Goal: Task Accomplishment & Management: Manage account settings

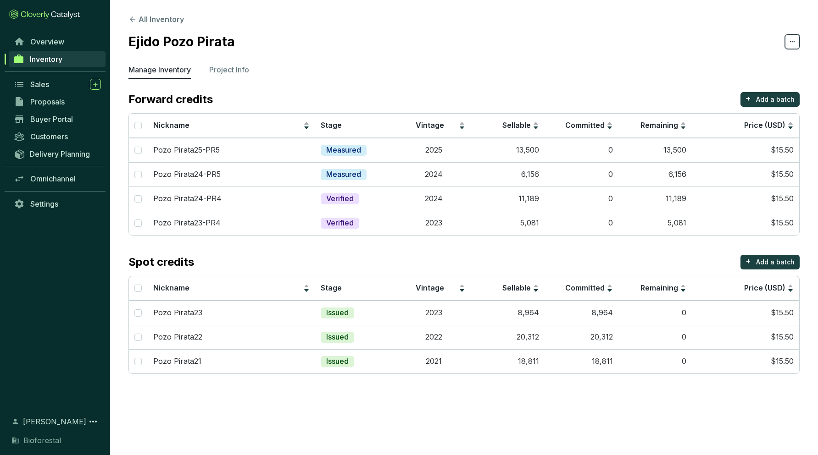
click at [798, 42] on span at bounding box center [792, 41] width 15 height 15
click at [706, 39] on section "Ejido Pozo Pirata" at bounding box center [463, 41] width 671 height 19
click at [232, 74] on p "Project Info" at bounding box center [229, 69] width 40 height 11
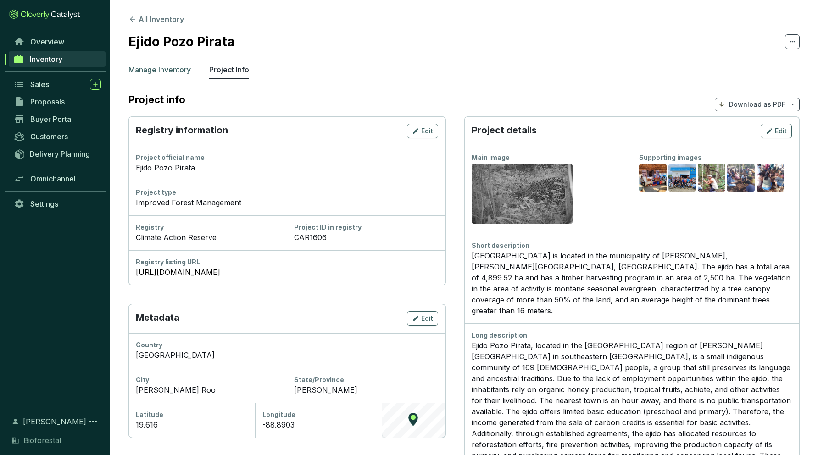
click at [170, 75] on p "Manage Inventory" at bounding box center [159, 69] width 62 height 11
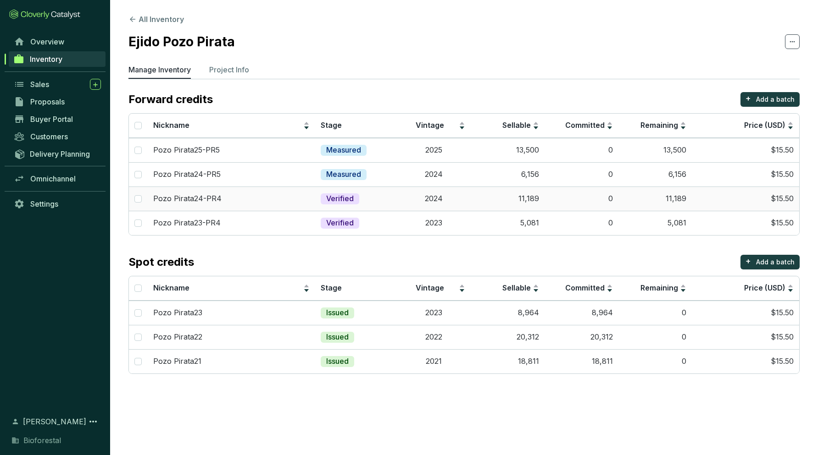
click at [178, 196] on p "Pozo Pirata24-PR4" at bounding box center [187, 199] width 68 height 10
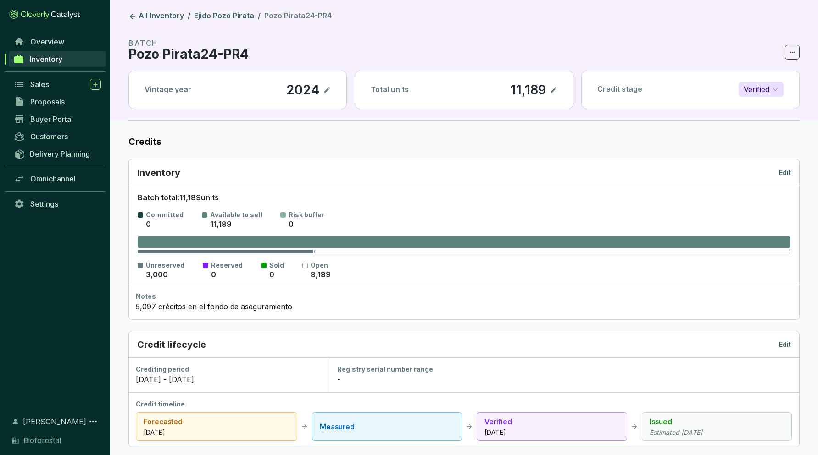
click at [791, 55] on icon at bounding box center [791, 52] width 7 height 11
click at [746, 46] on section "BATCH Pozo Pirata24-PR4" at bounding box center [463, 49] width 671 height 22
click at [780, 171] on p "Edit" at bounding box center [785, 172] width 12 height 9
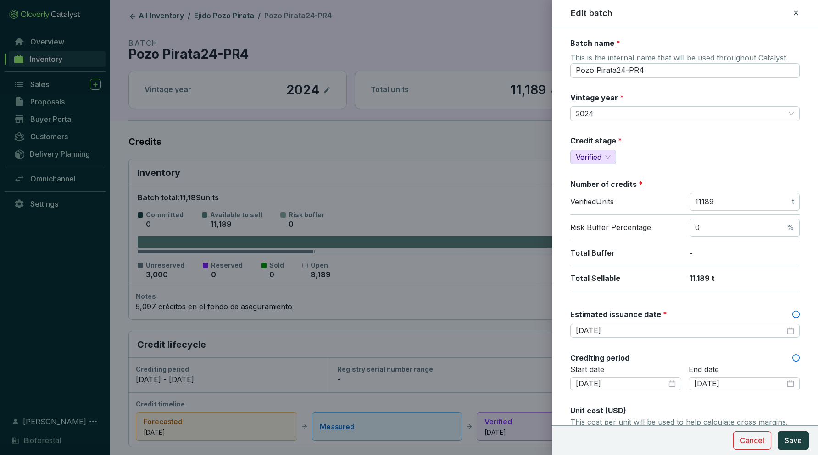
click at [794, 12] on icon at bounding box center [795, 12] width 7 height 11
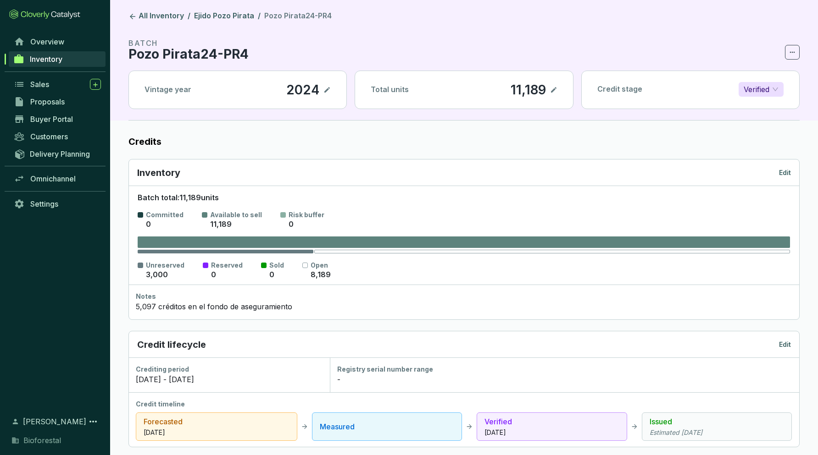
click at [35, 60] on span "Inventory" at bounding box center [46, 59] width 33 height 9
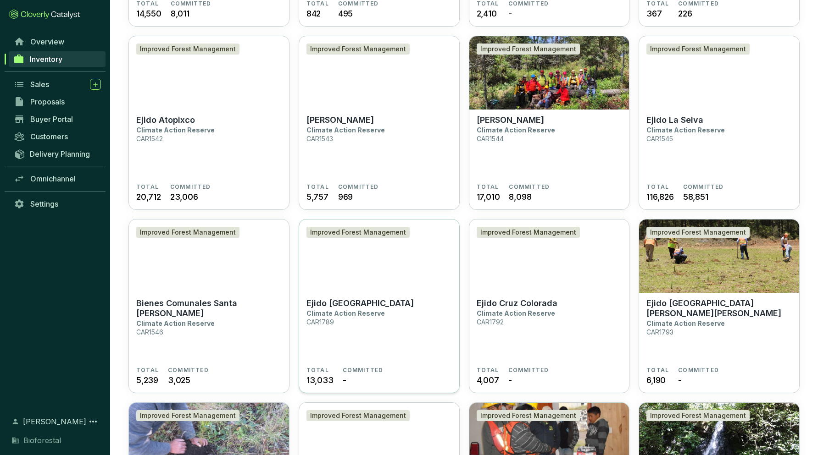
scroll to position [420, 0]
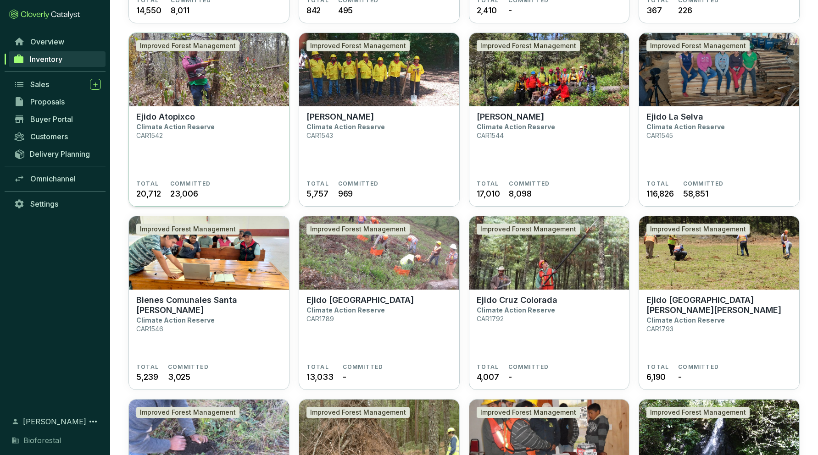
click at [245, 160] on section "Ejido Atopixco Climate Action Reserve CAR1542" at bounding box center [208, 146] width 145 height 68
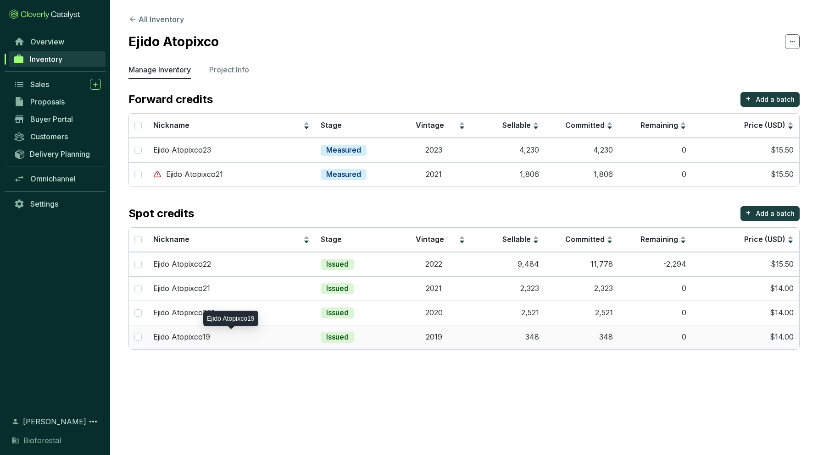
click at [191, 337] on p "Ejido Atopixco19" at bounding box center [181, 337] width 57 height 10
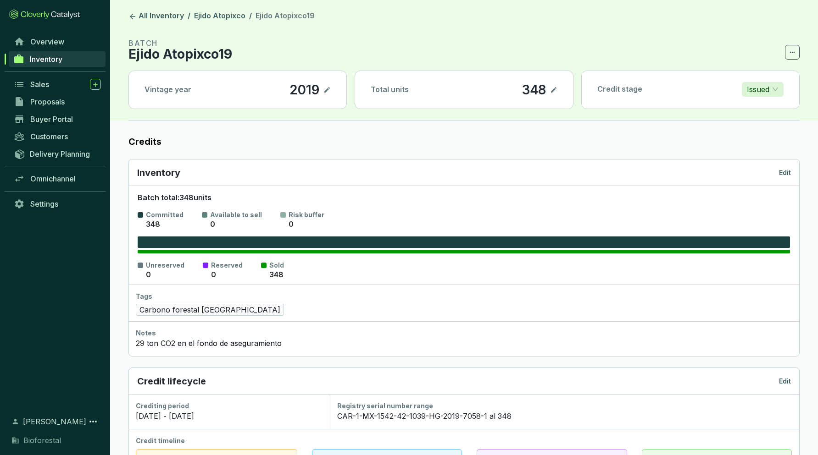
click at [772, 174] on div "Inventory Edit" at bounding box center [463, 172] width 653 height 13
click at [782, 173] on p "Edit" at bounding box center [785, 172] width 12 height 9
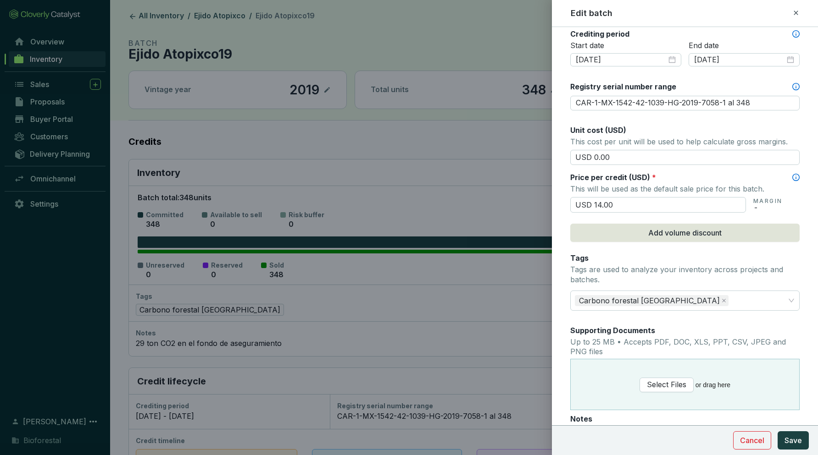
scroll to position [416, 0]
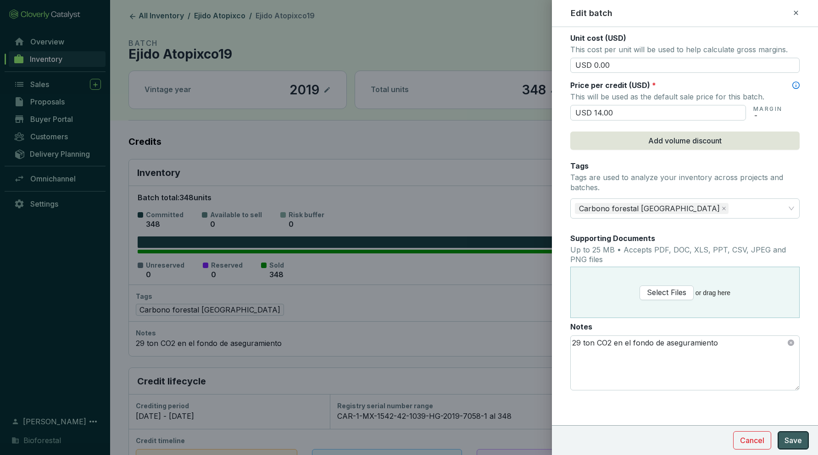
click at [792, 441] on span "Save" at bounding box center [792, 440] width 17 height 11
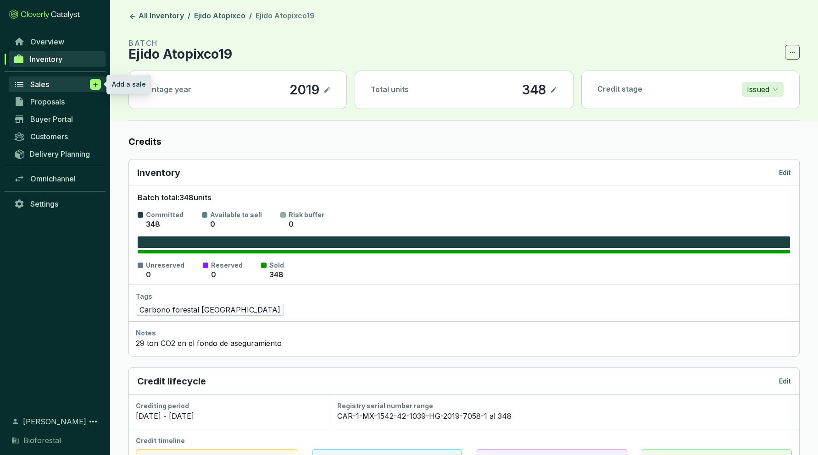
click at [94, 87] on icon at bounding box center [95, 84] width 7 height 9
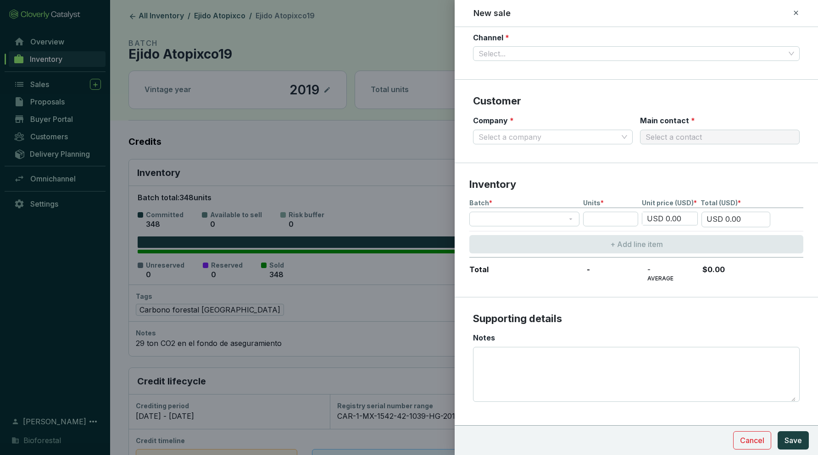
scroll to position [117, 0]
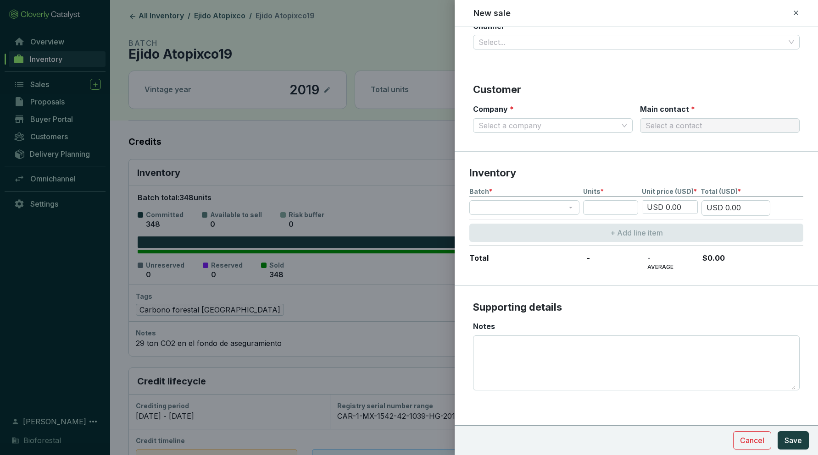
click at [795, 11] on icon at bounding box center [795, 12] width 7 height 11
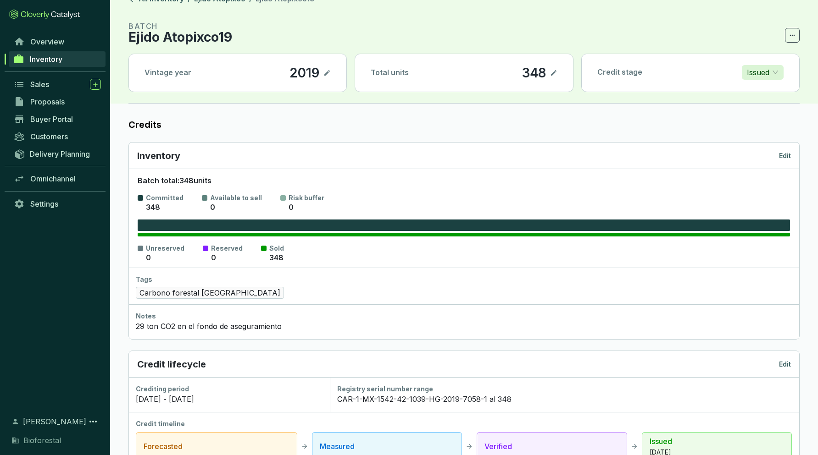
scroll to position [0, 0]
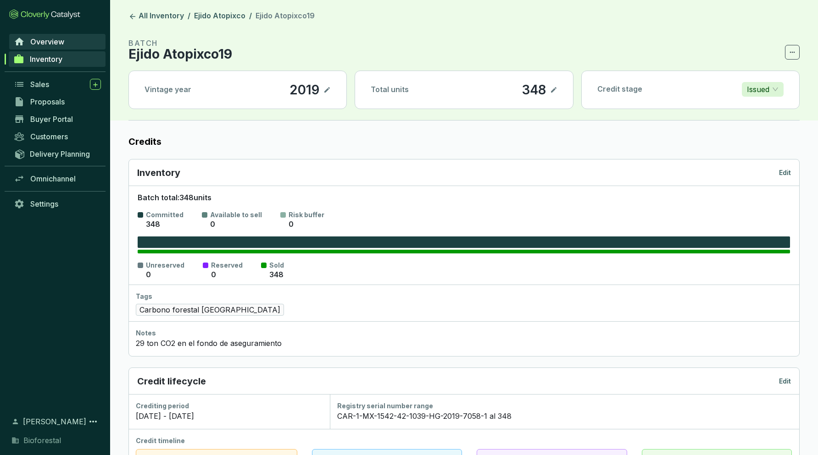
click at [45, 43] on span "Overview" at bounding box center [47, 41] width 34 height 9
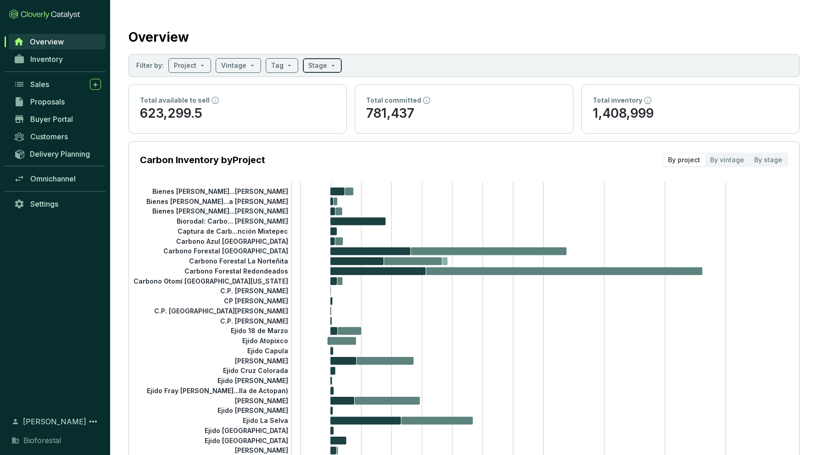
click at [314, 65] on input "search" at bounding box center [317, 66] width 19 height 14
click at [315, 172] on input "Issued" at bounding box center [313, 171] width 7 height 7
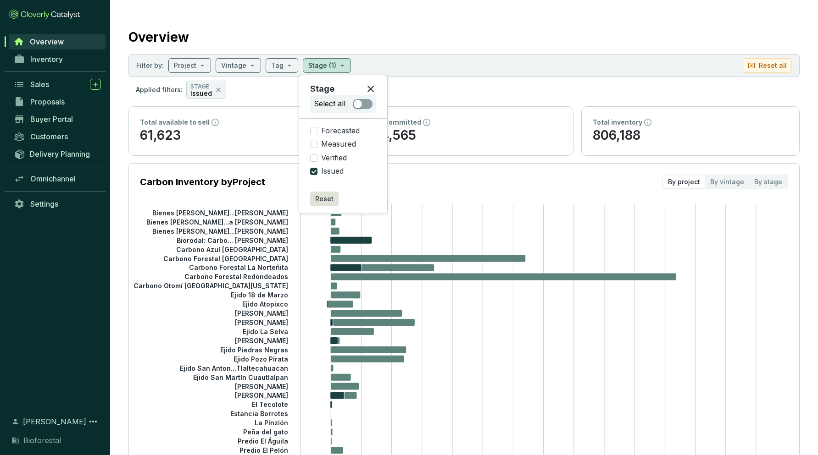
click at [467, 87] on section "Applied filters: STAGE Issued" at bounding box center [463, 90] width 671 height 18
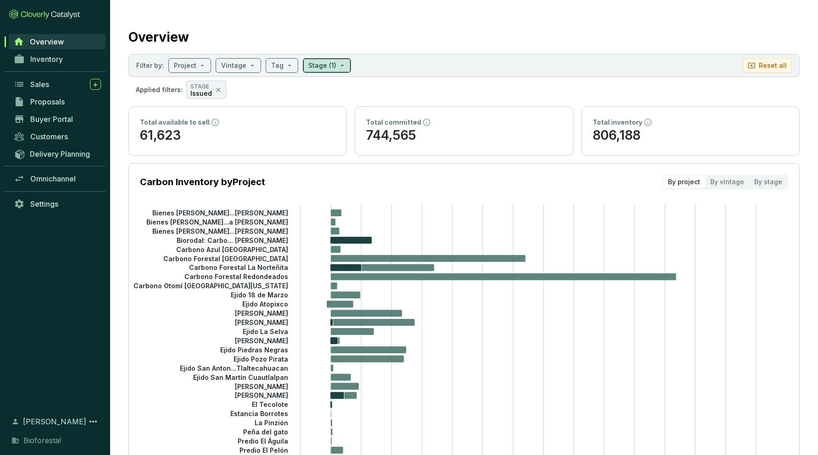
click at [337, 67] on span at bounding box center [326, 66] width 37 height 14
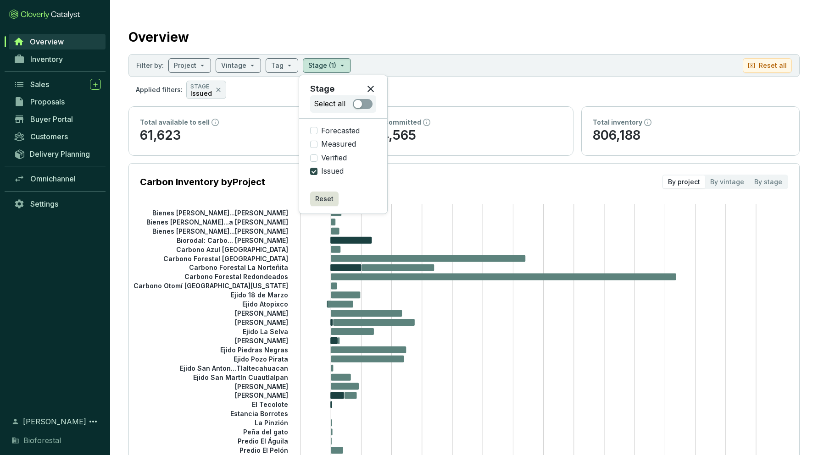
click at [316, 172] on input "Issued" at bounding box center [313, 171] width 7 height 7
checkbox input "false"
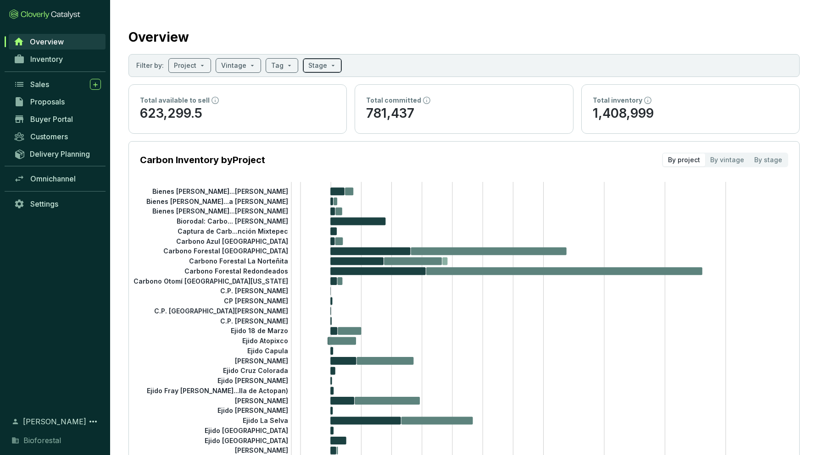
click at [326, 68] on span at bounding box center [322, 66] width 28 height 14
click at [314, 160] on input "Verified" at bounding box center [313, 158] width 7 height 7
checkbox input "true"
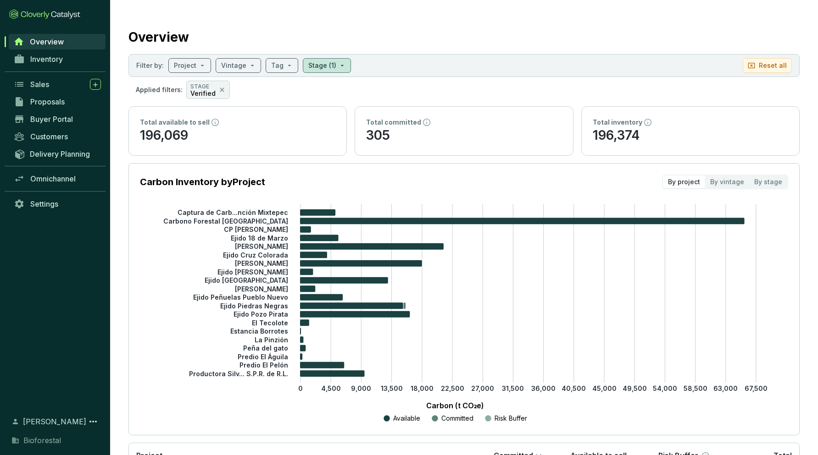
click at [255, 397] on div "Carbon (t CO₂e) Available Committed Risk Buffer" at bounding box center [455, 411] width 602 height 28
